Goal: Information Seeking & Learning: Learn about a topic

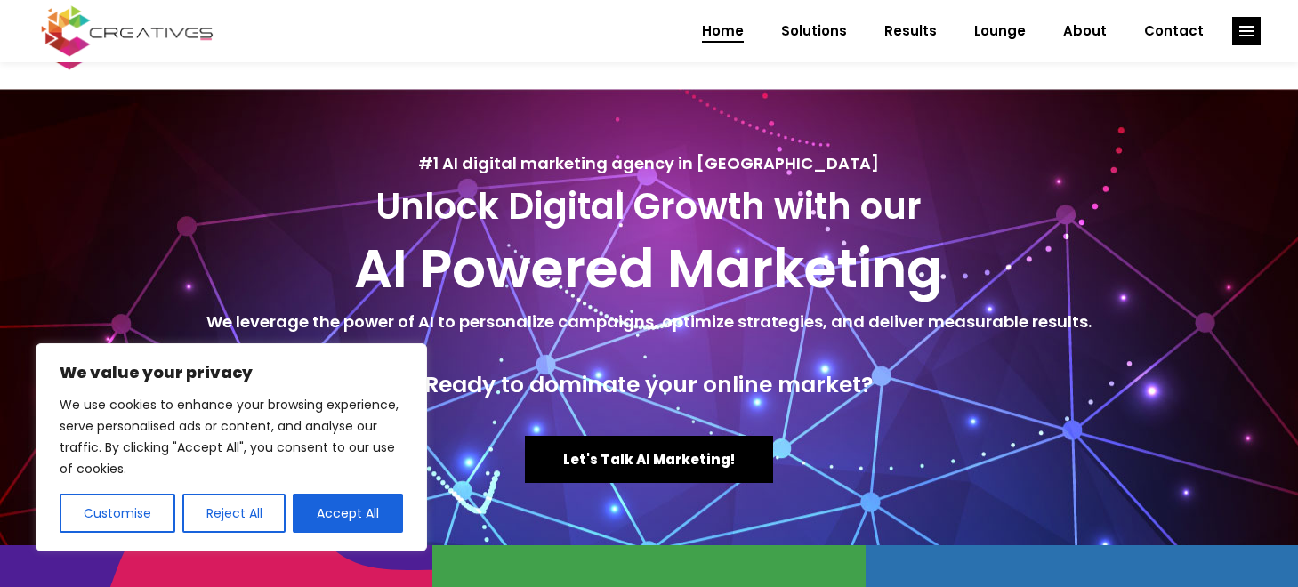
scroll to position [470, 0]
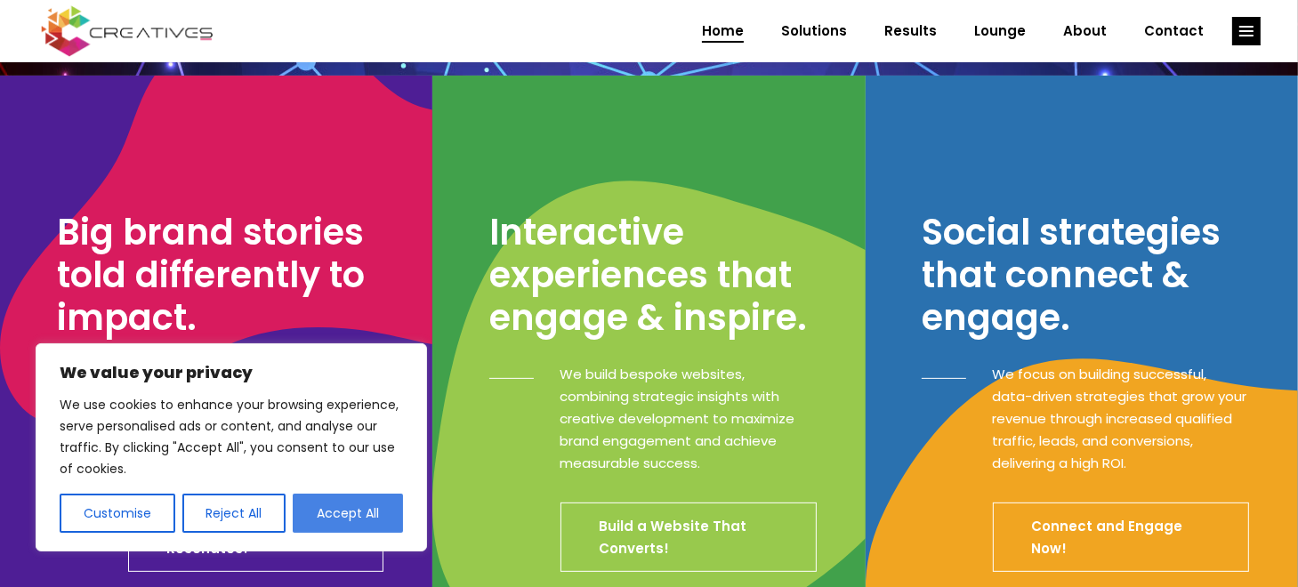
click at [322, 505] on button "Accept All" at bounding box center [348, 513] width 110 height 39
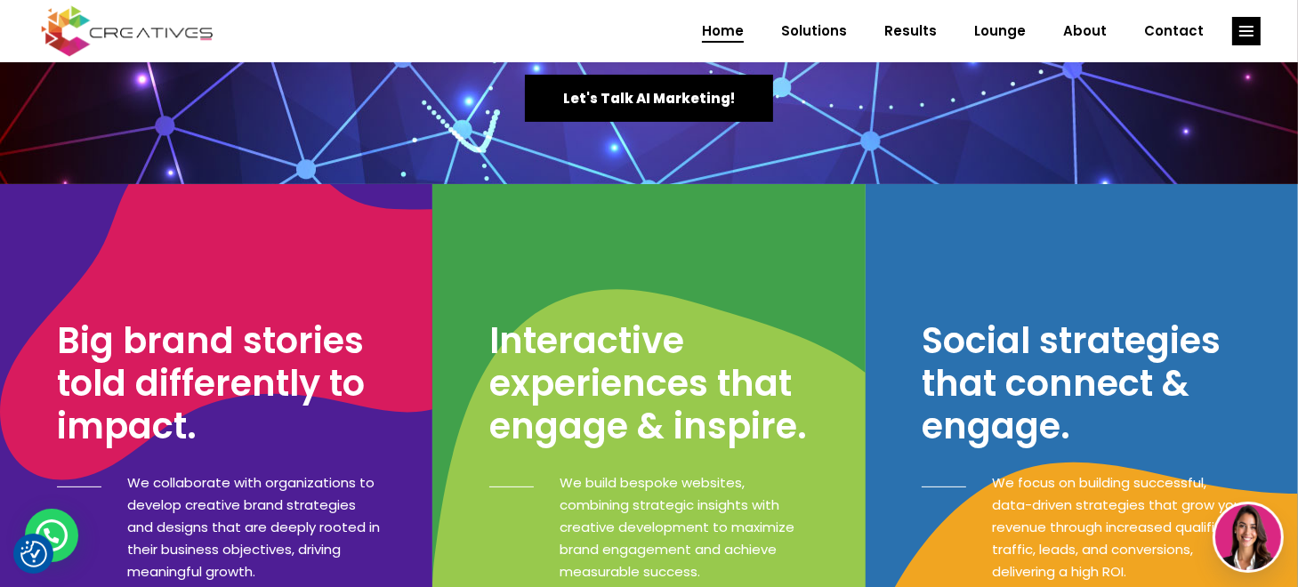
scroll to position [0, 0]
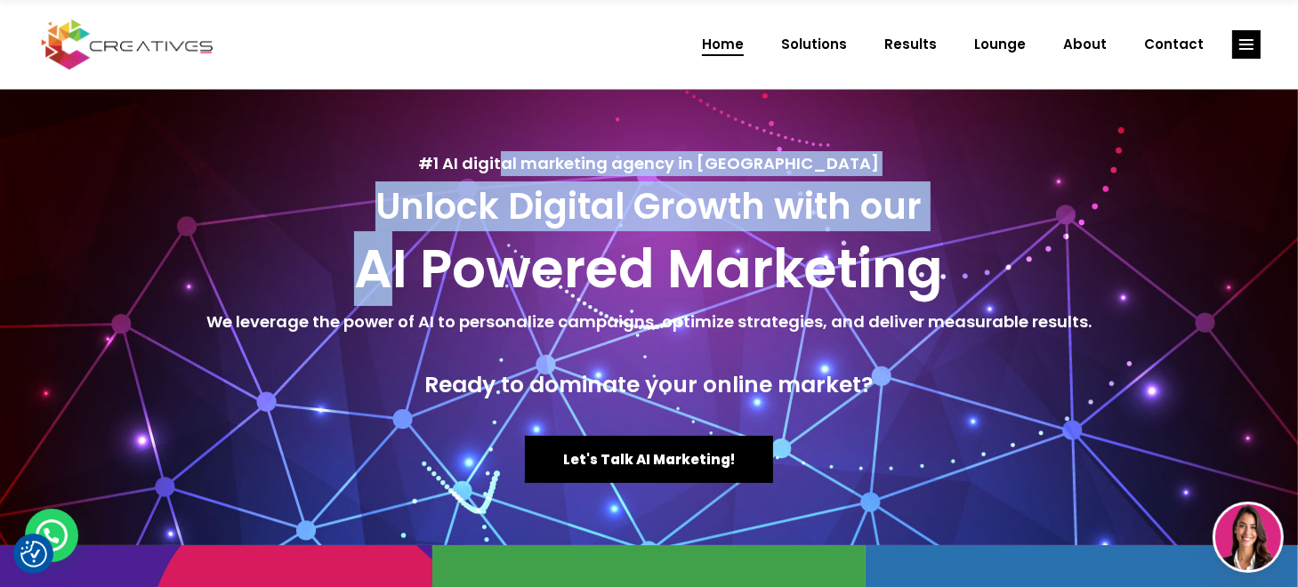
drag, startPoint x: 562, startPoint y: 154, endPoint x: 381, endPoint y: 252, distance: 206.2
click at [381, 252] on div "#1 AI digital marketing agency in Lebanon Unlock Digital Growth with our AI Pow…" at bounding box center [649, 317] width 1263 height 456
click at [381, 252] on h2 "AI Powered Marketing" at bounding box center [649, 269] width 1263 height 64
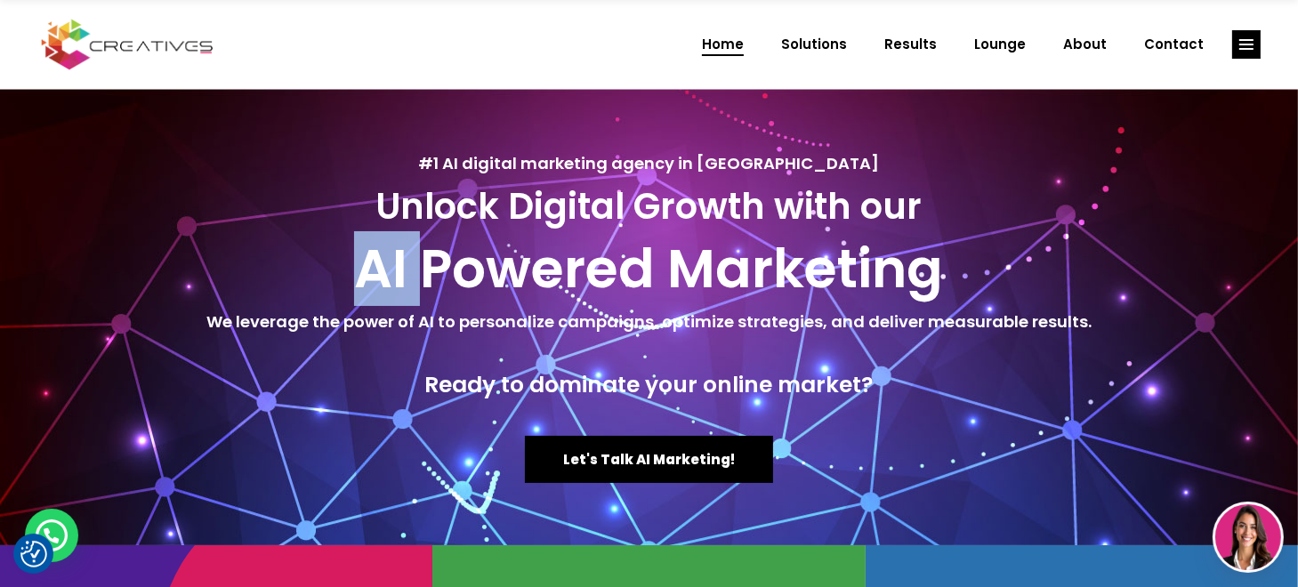
click at [381, 252] on h2 "AI Powered Marketing" at bounding box center [649, 269] width 1263 height 64
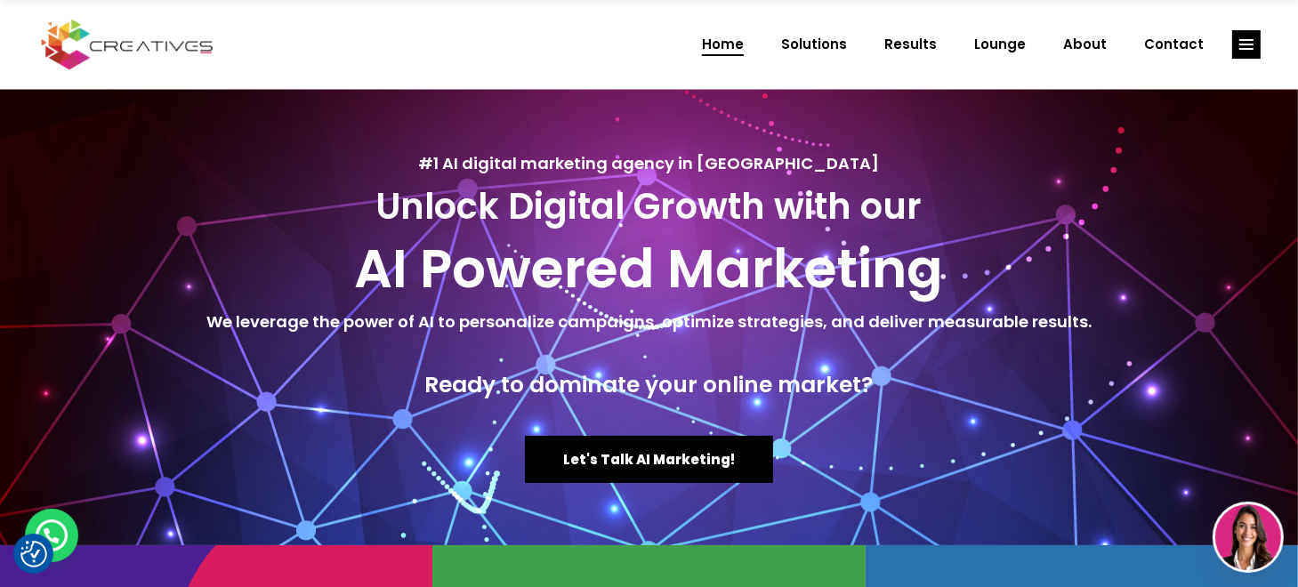
click at [381, 252] on h2 "AI Powered Marketing" at bounding box center [649, 269] width 1263 height 64
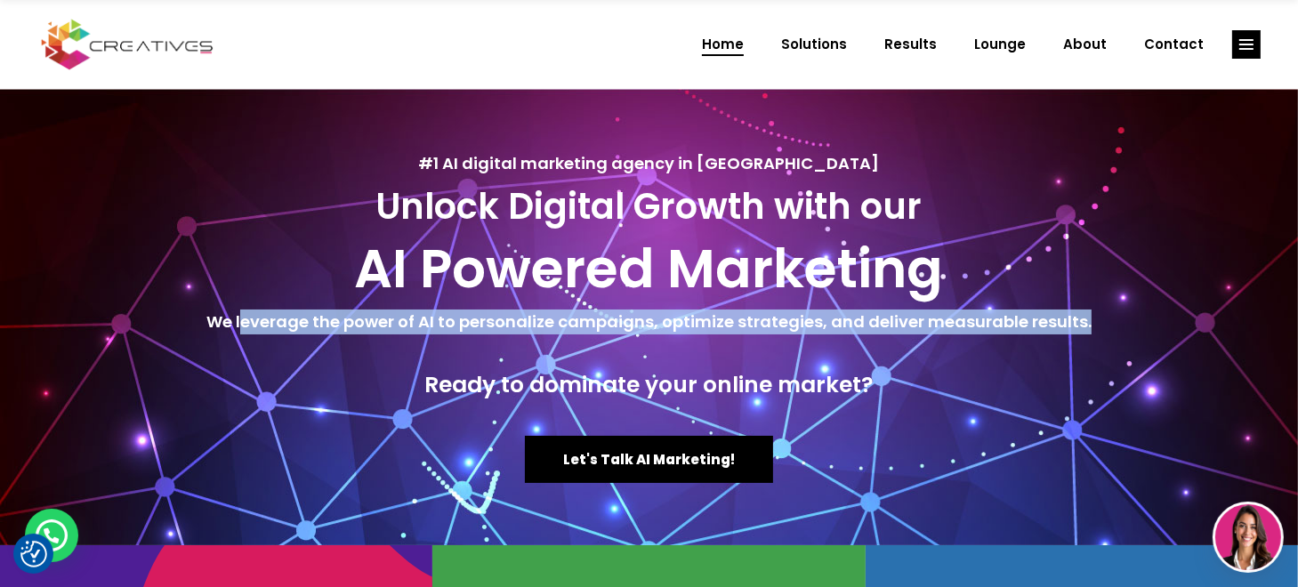
drag, startPoint x: 248, startPoint y: 314, endPoint x: 737, endPoint y: 348, distance: 489.7
click at [737, 348] on div "#1 AI digital marketing agency in Lebanon Unlock Digital Growth with our AI Pow…" at bounding box center [649, 317] width 1263 height 456
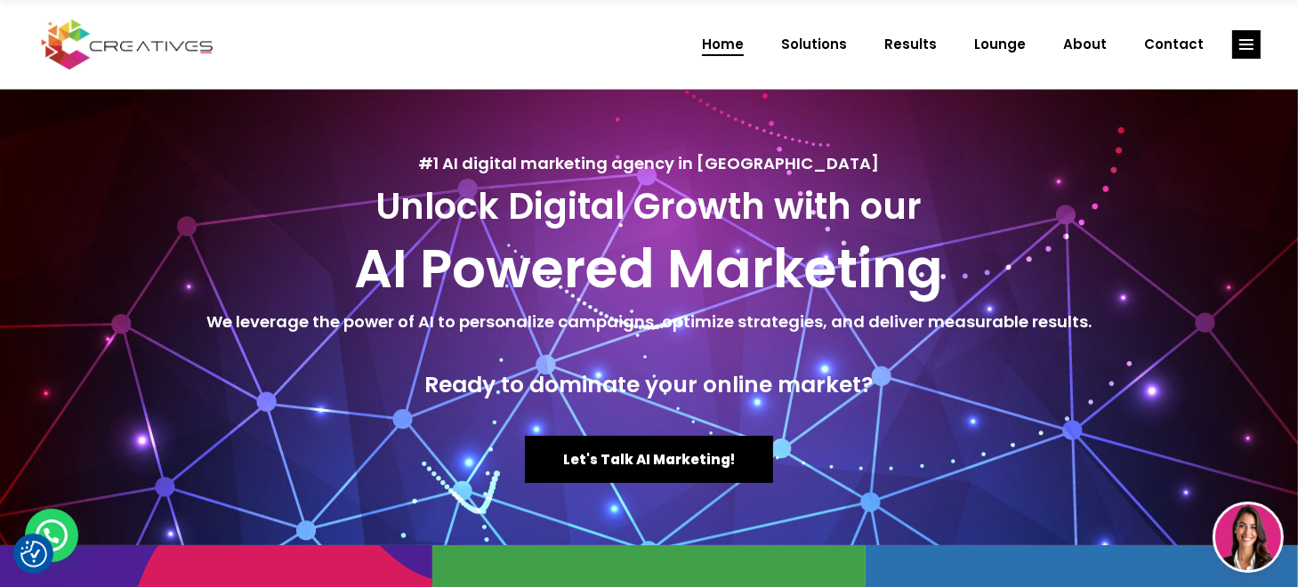
click at [737, 347] on div at bounding box center [649, 357] width 1263 height 28
click at [640, 321] on h5 "We leverage the power of AI to personalize campaigns, optimize strategies, and …" at bounding box center [649, 322] width 1263 height 25
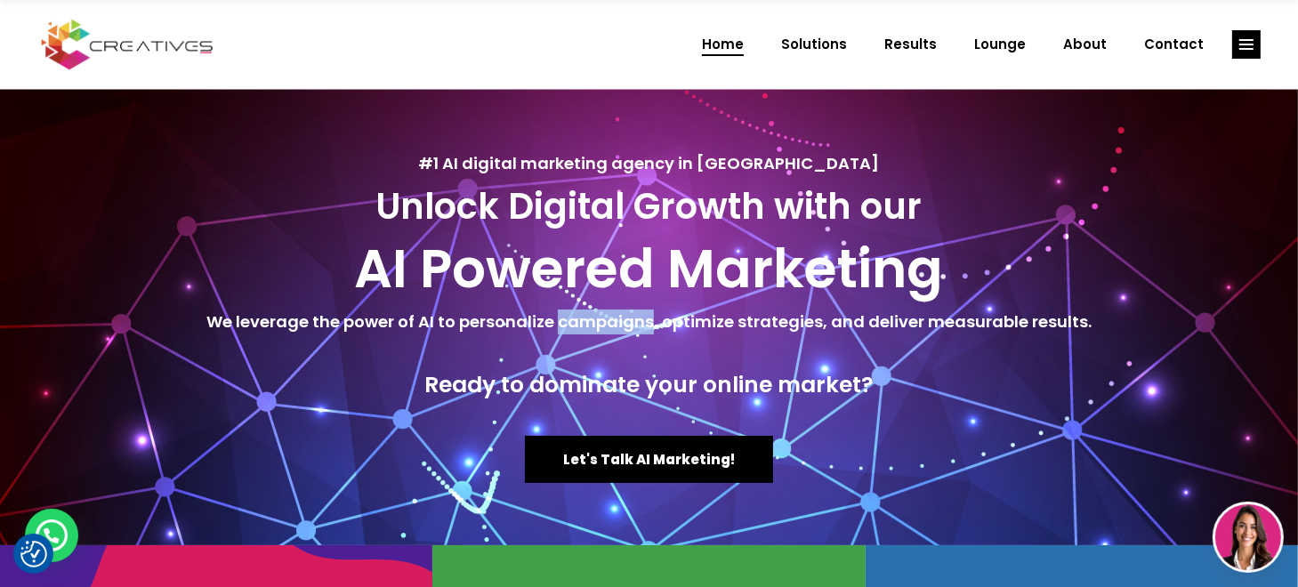
click at [640, 321] on h5 "We leverage the power of AI to personalize campaigns, optimize strategies, and …" at bounding box center [649, 322] width 1263 height 25
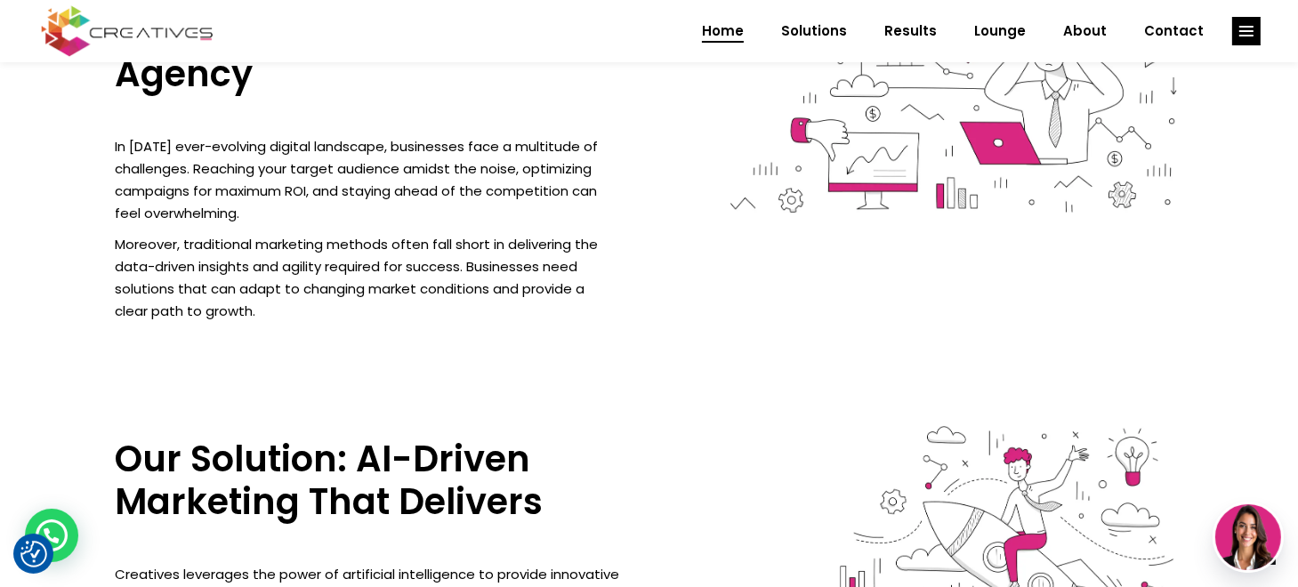
scroll to position [1409, 0]
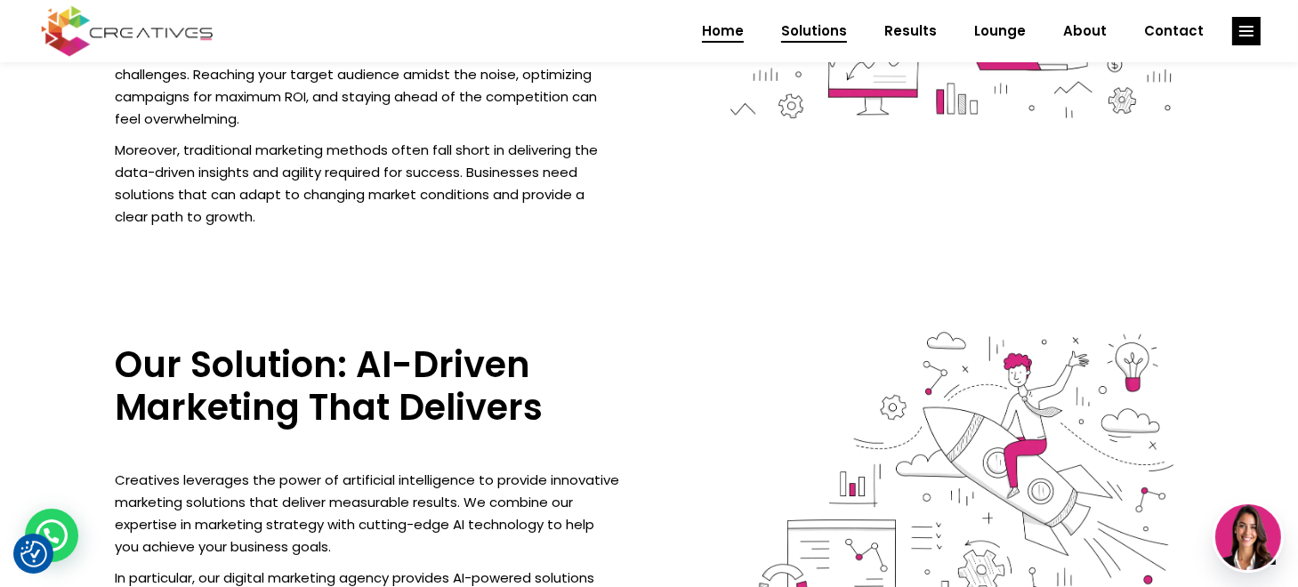
click at [833, 33] on span "Solutions" at bounding box center [814, 31] width 66 height 46
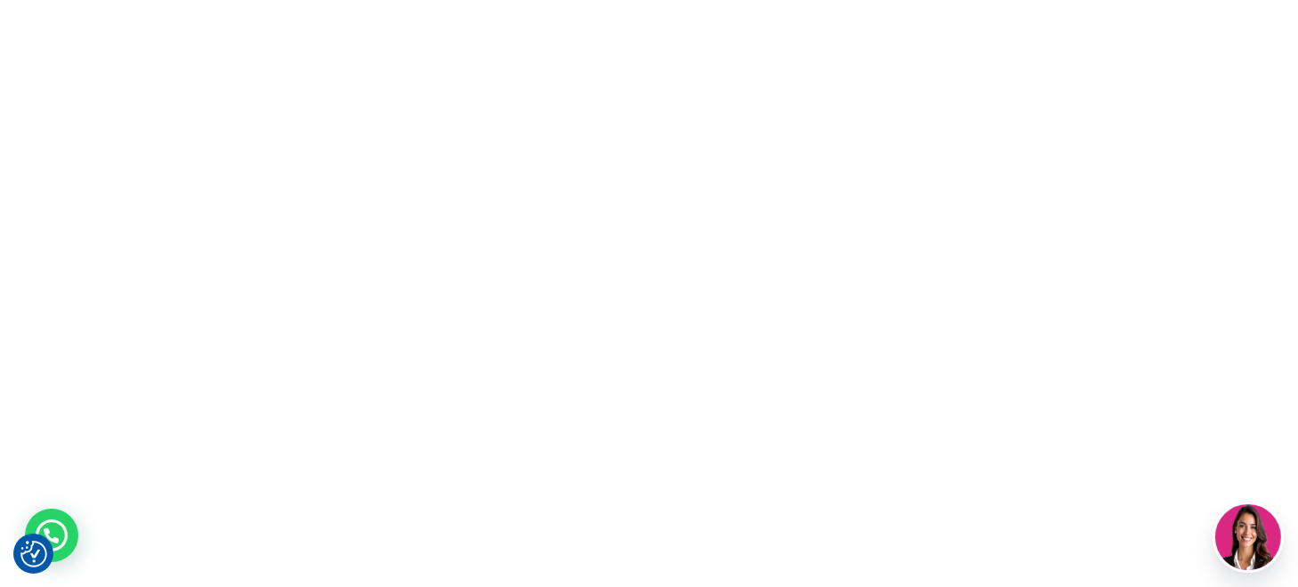
scroll to position [0, 0]
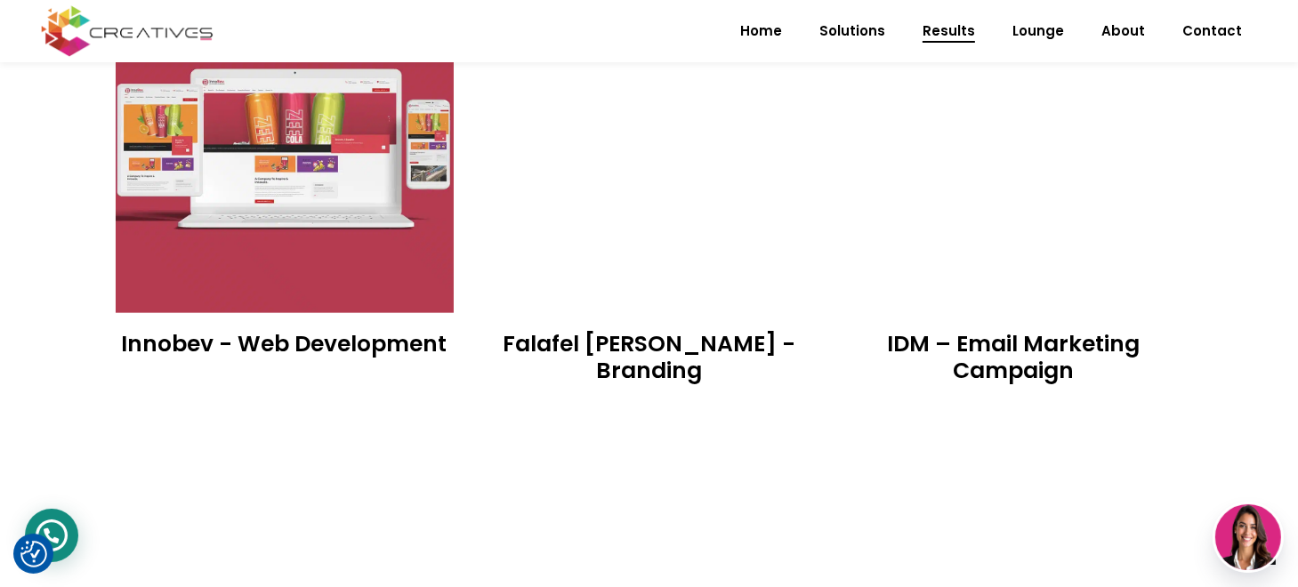
scroll to position [1946, 0]
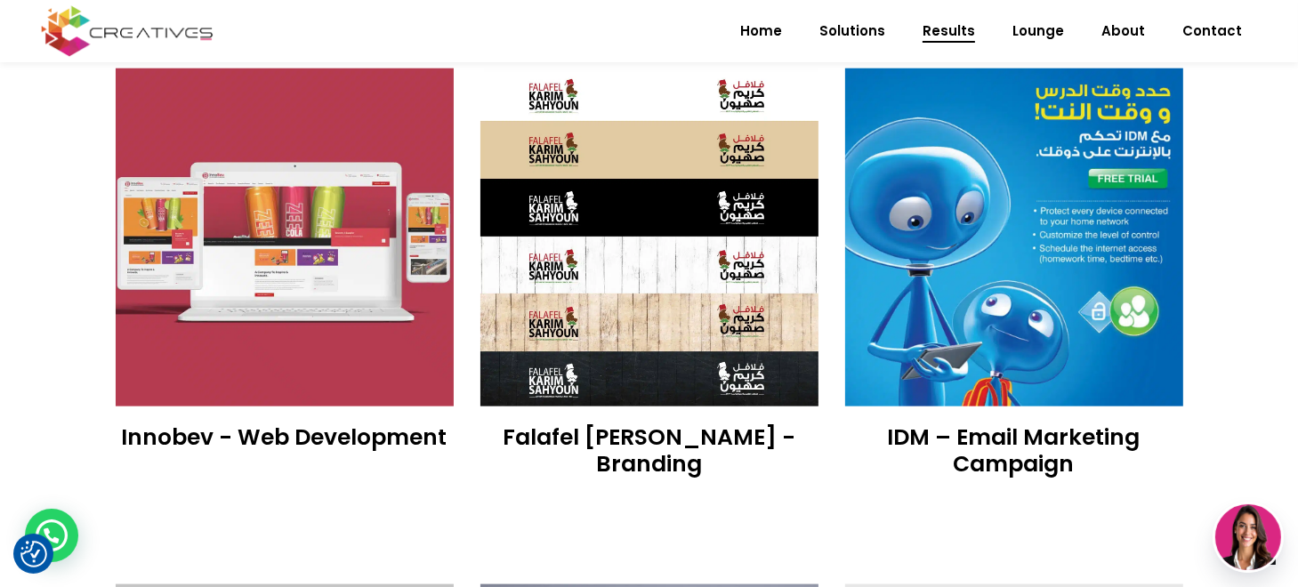
click at [254, 332] on img at bounding box center [285, 238] width 338 height 338
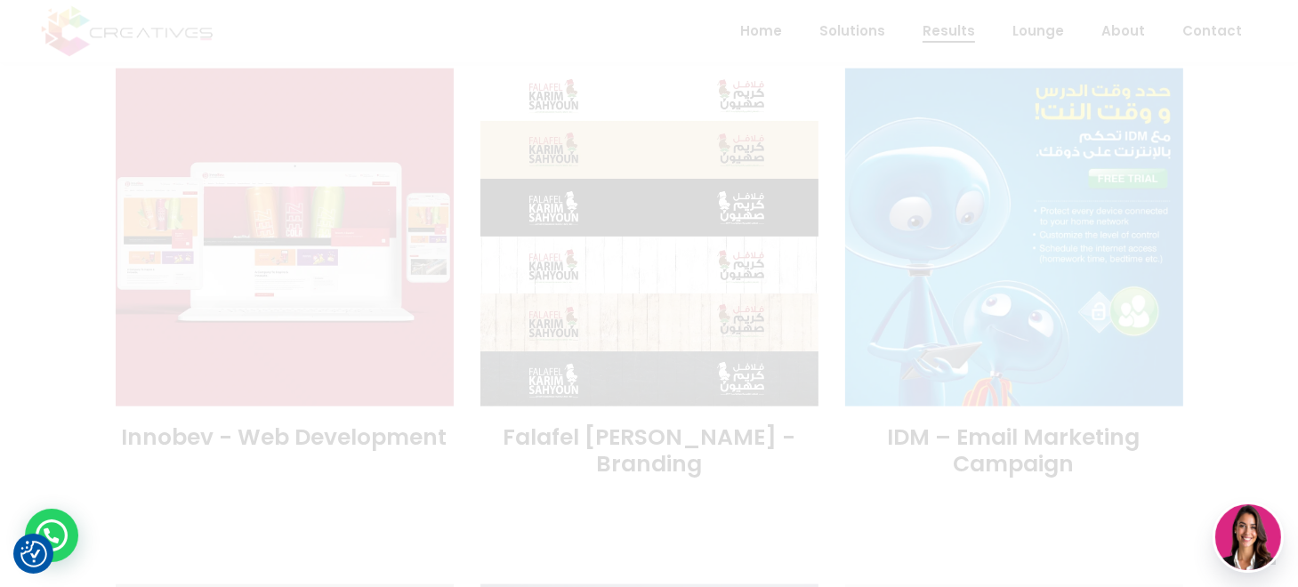
scroll to position [0, 0]
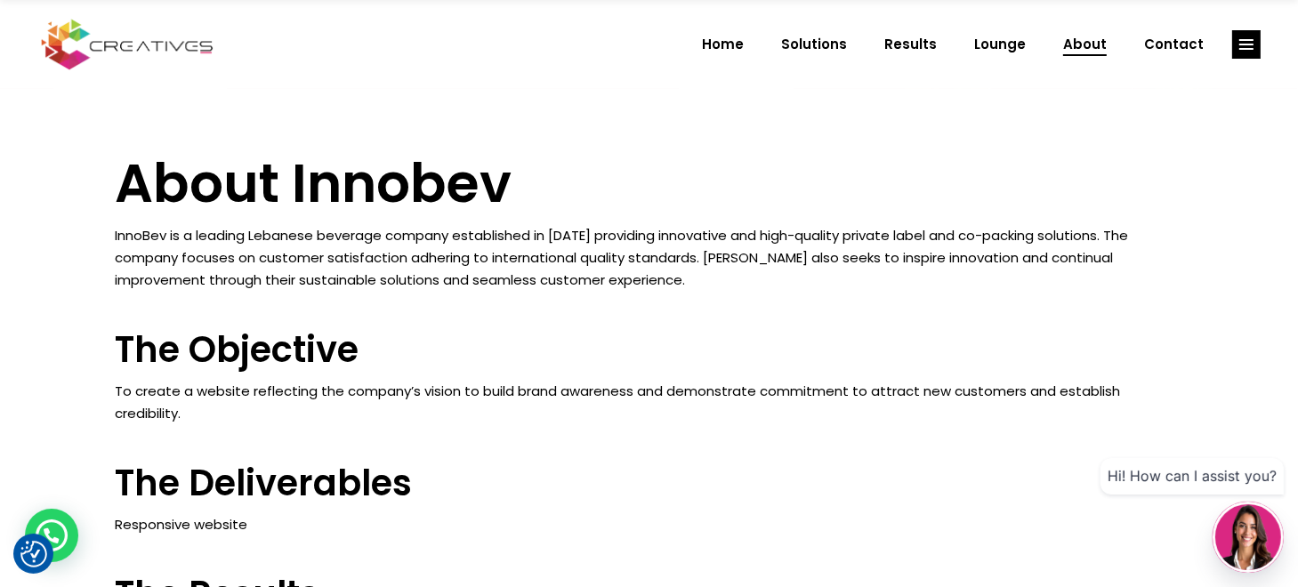
click at [1054, 50] on link "About" at bounding box center [1085, 44] width 81 height 46
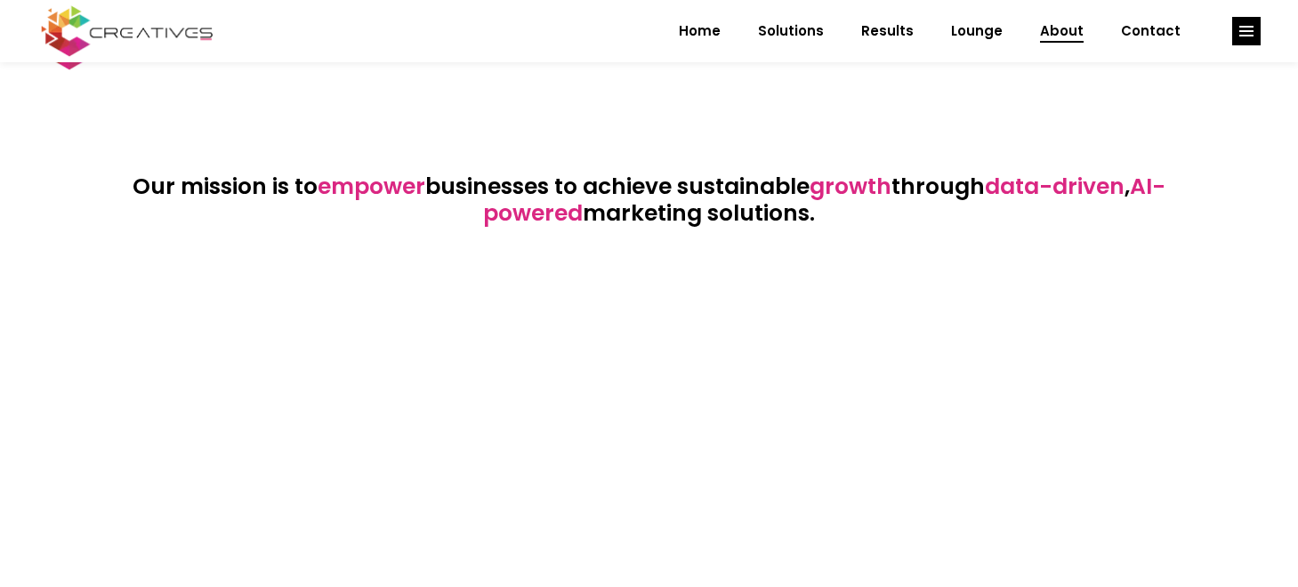
scroll to position [281, 0]
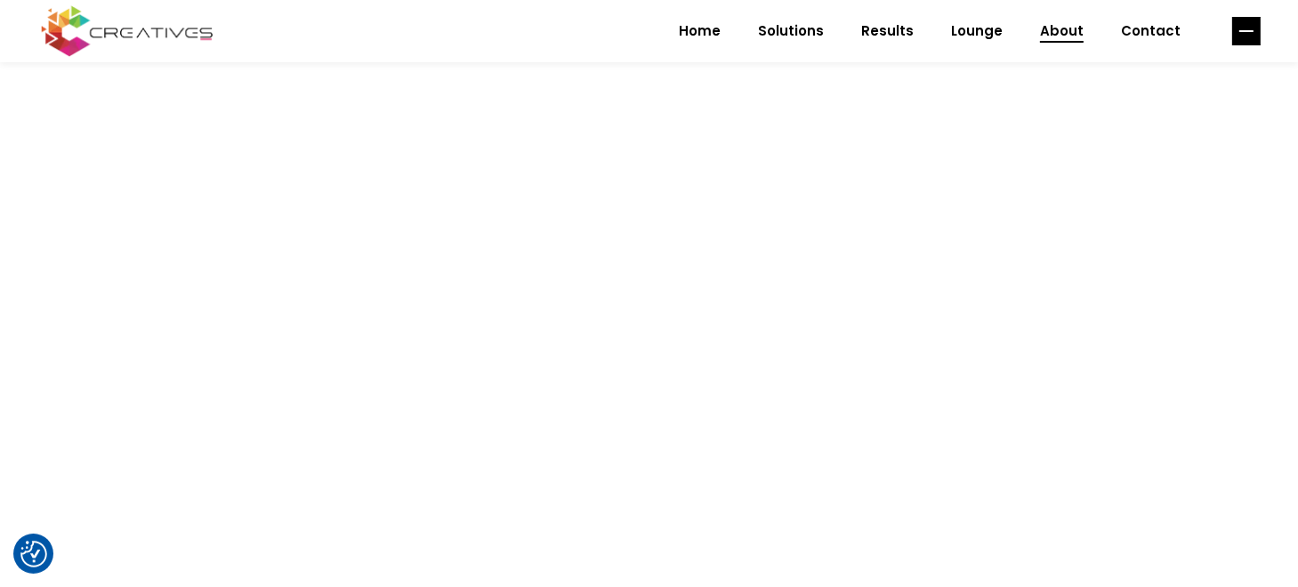
click at [1257, 27] on rect "link" at bounding box center [1246, 31] width 28 height 28
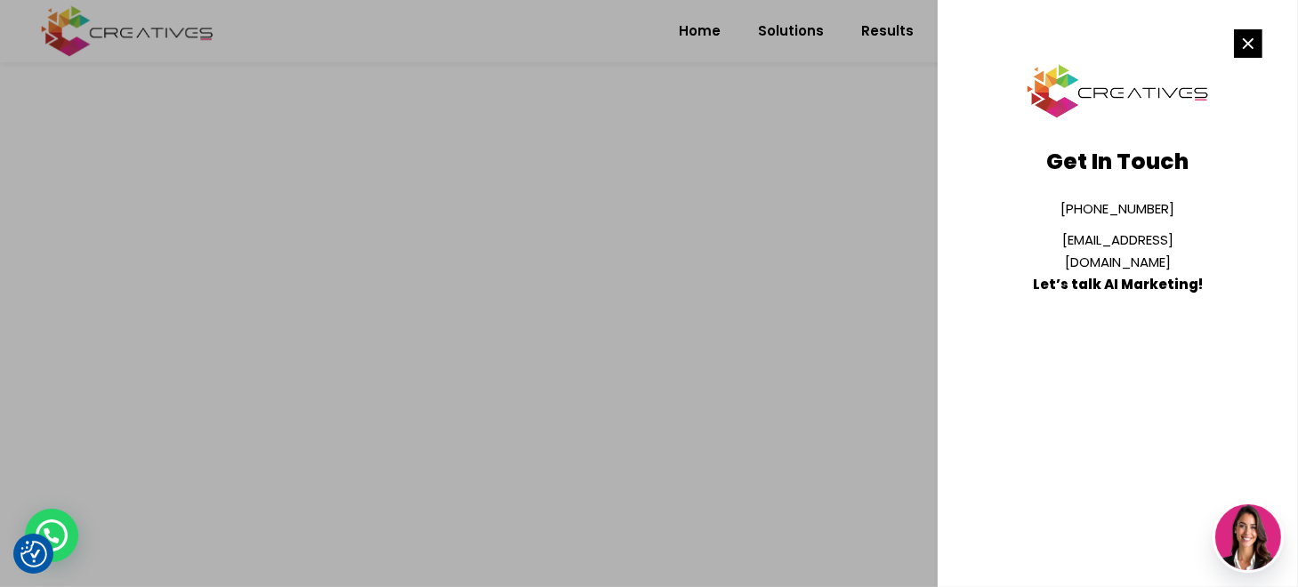
click at [1257, 32] on rect "link" at bounding box center [1248, 43] width 28 height 28
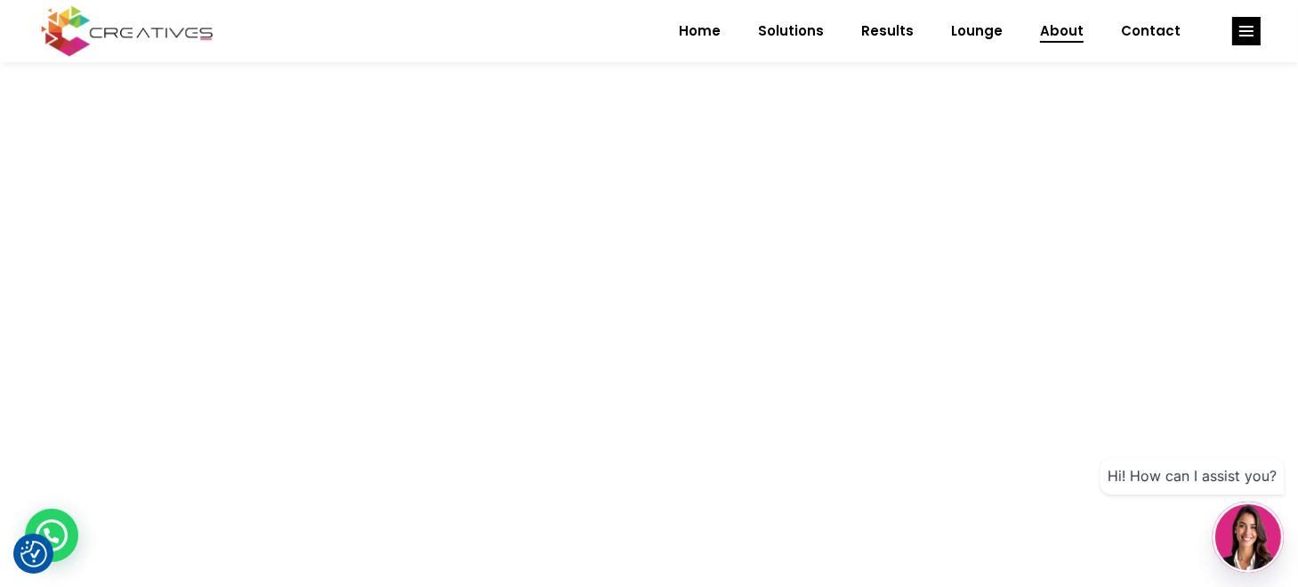
click at [1257, 32] on rect "link" at bounding box center [1246, 31] width 28 height 28
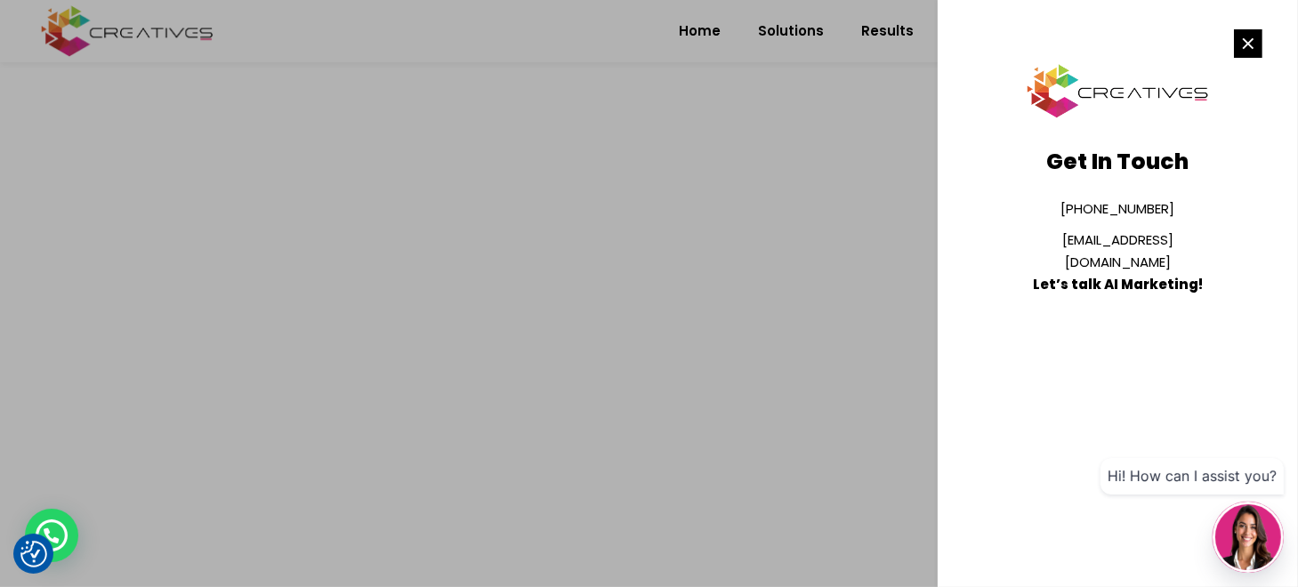
click at [1257, 36] on rect "link" at bounding box center [1248, 43] width 28 height 28
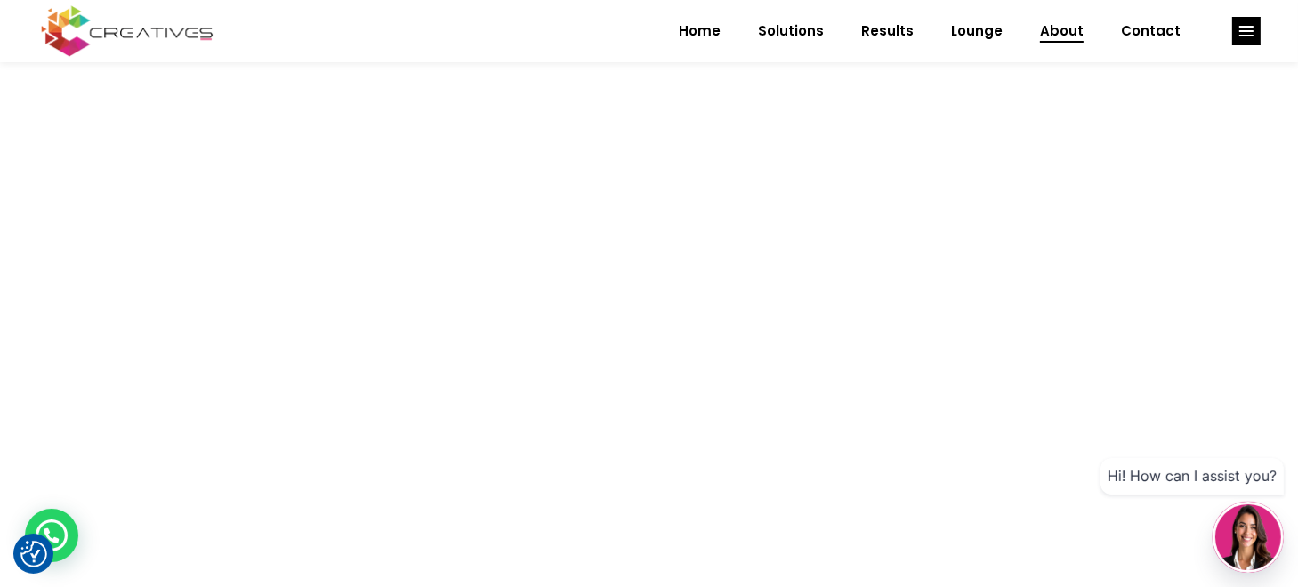
click at [1257, 36] on icon "link" at bounding box center [1246, 31] width 28 height 28
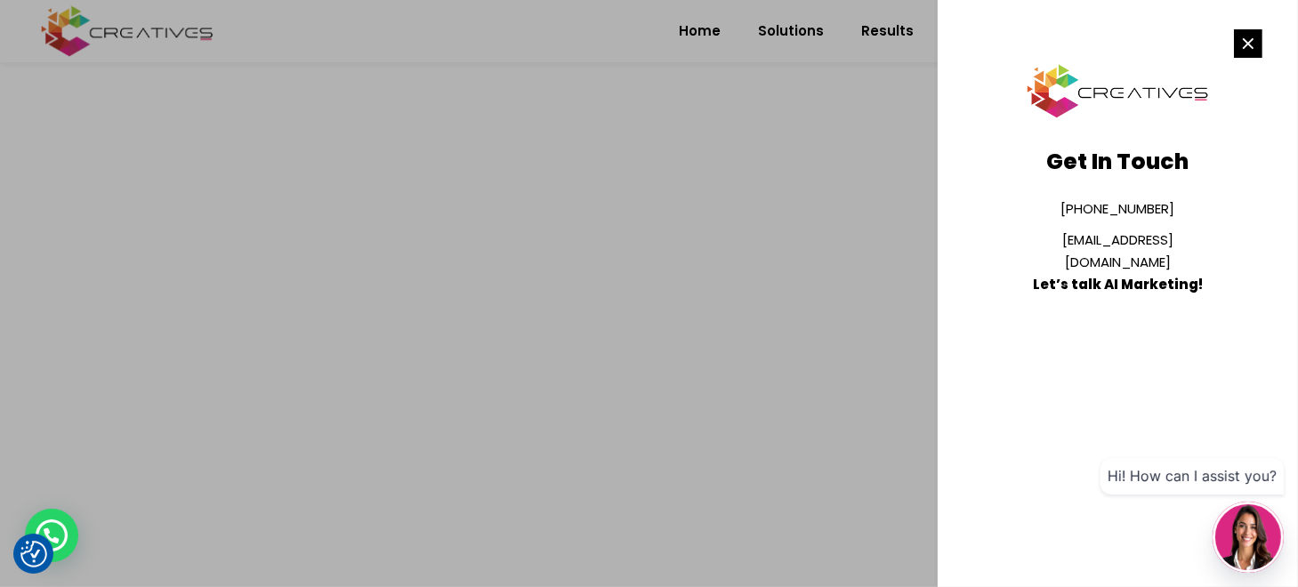
click at [1257, 36] on rect "link" at bounding box center [1248, 43] width 28 height 28
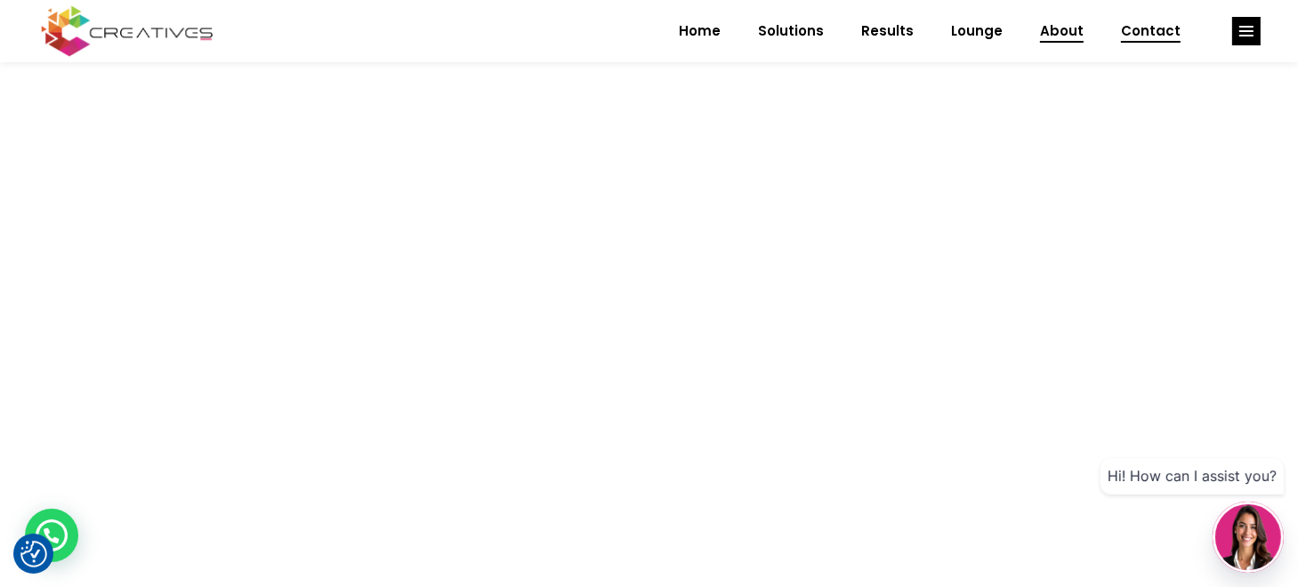
click at [1125, 36] on link "Contact" at bounding box center [1150, 31] width 97 height 46
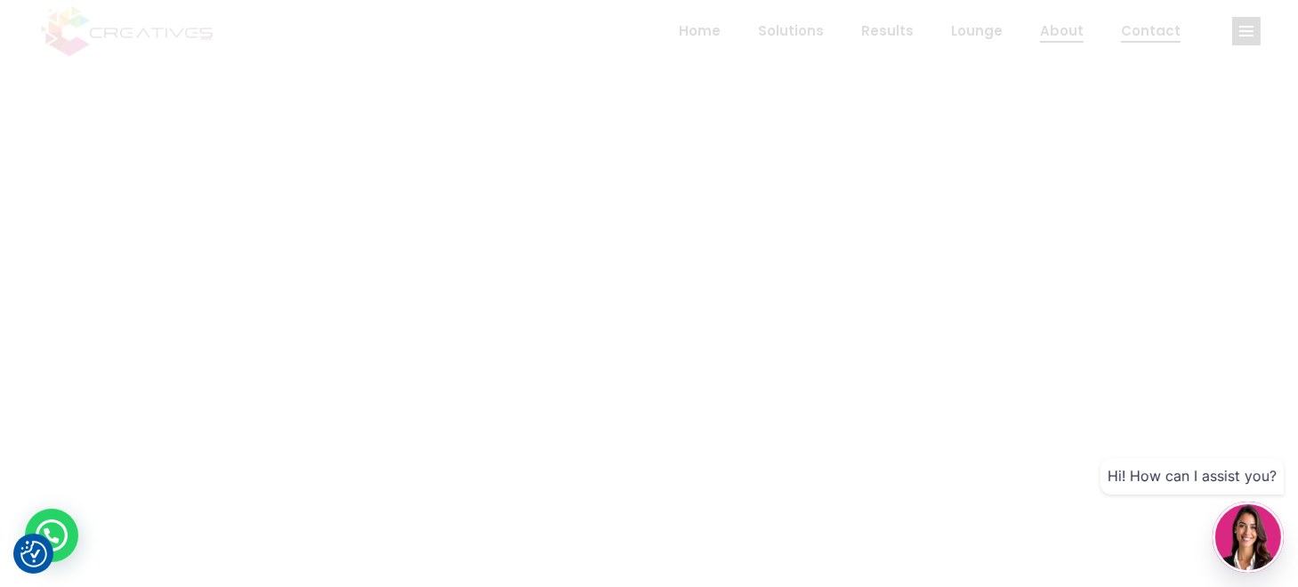
scroll to position [0, 0]
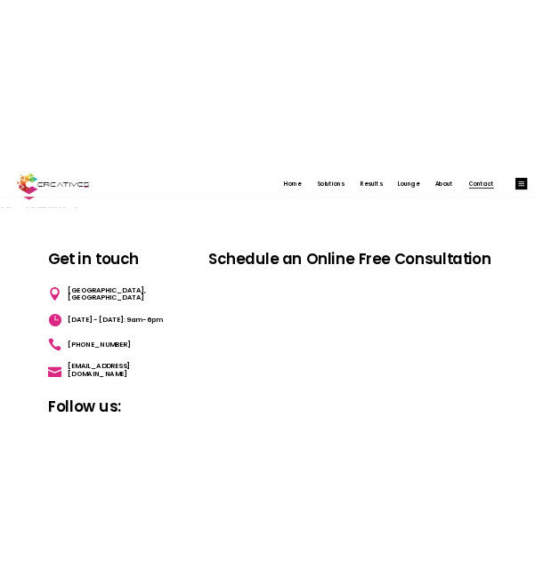
scroll to position [331, 0]
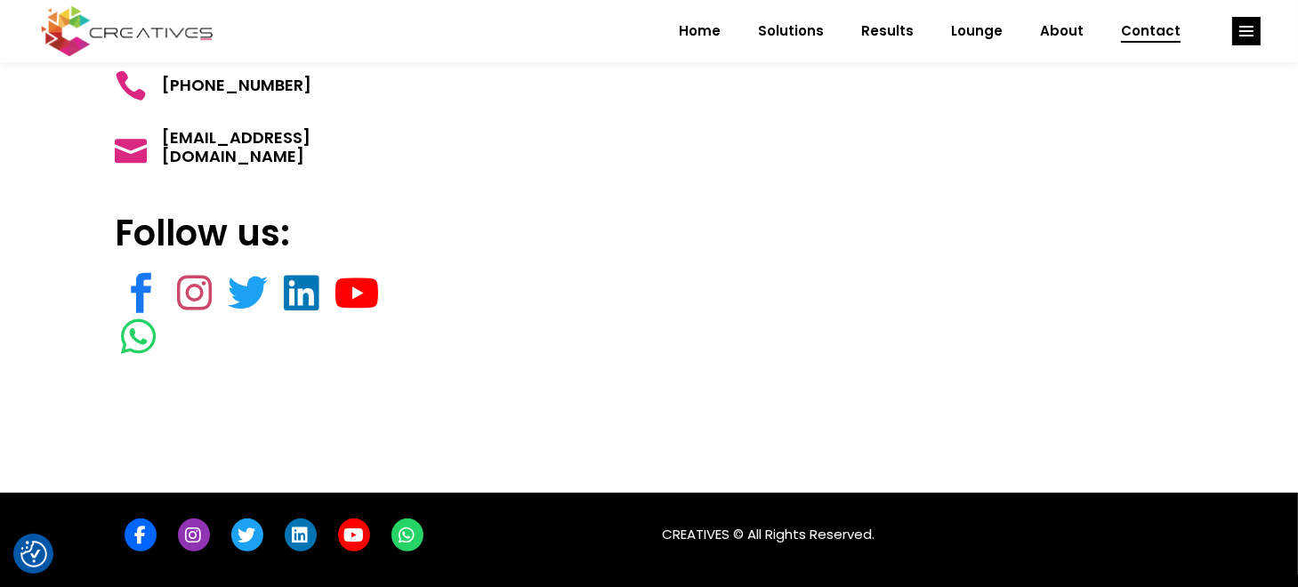
click at [146, 337] on icon "link" at bounding box center [139, 337] width 35 height 44
